Goal: Transaction & Acquisition: Purchase product/service

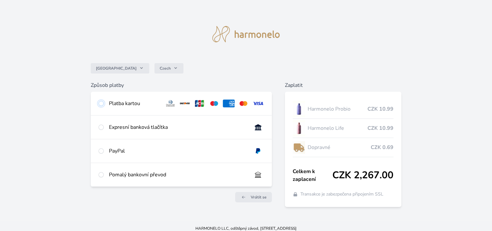
click at [102, 103] on input "radio" at bounding box center [101, 103] width 5 height 5
radio input "true"
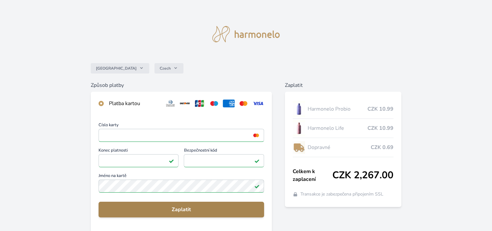
click at [199, 208] on span "Zaplatit" at bounding box center [181, 209] width 155 height 8
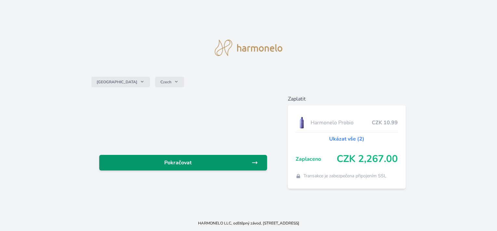
click at [179, 158] on link "Pokračovat" at bounding box center [182, 163] width 167 height 16
